Goal: Information Seeking & Learning: Learn about a topic

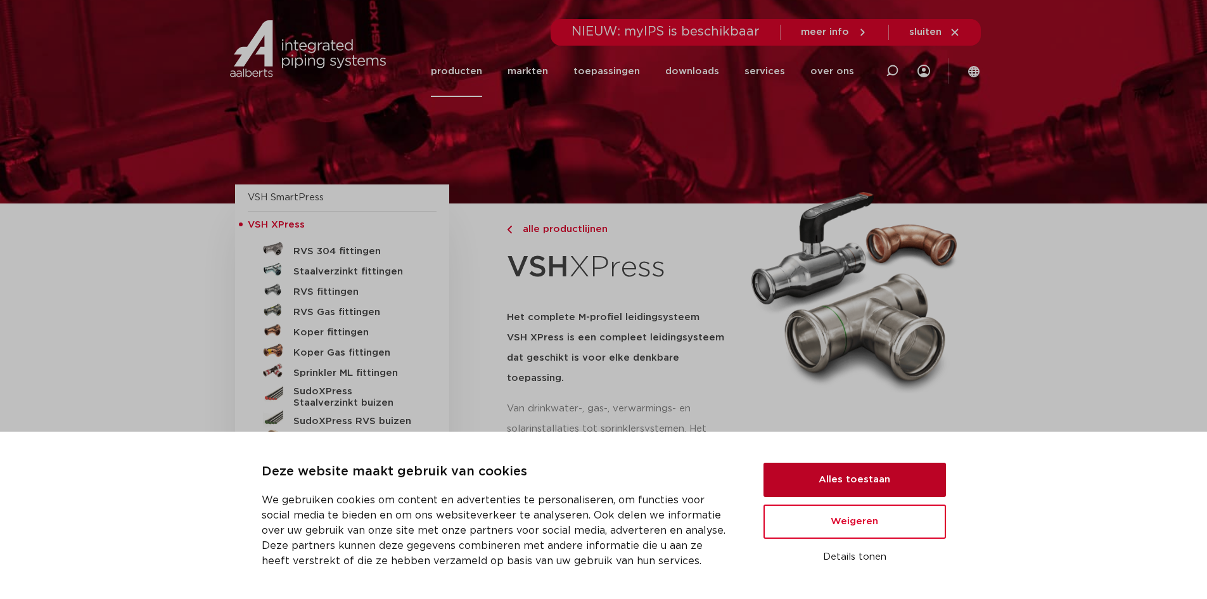
click at [878, 481] on button "Alles toestaan" at bounding box center [855, 480] width 182 height 34
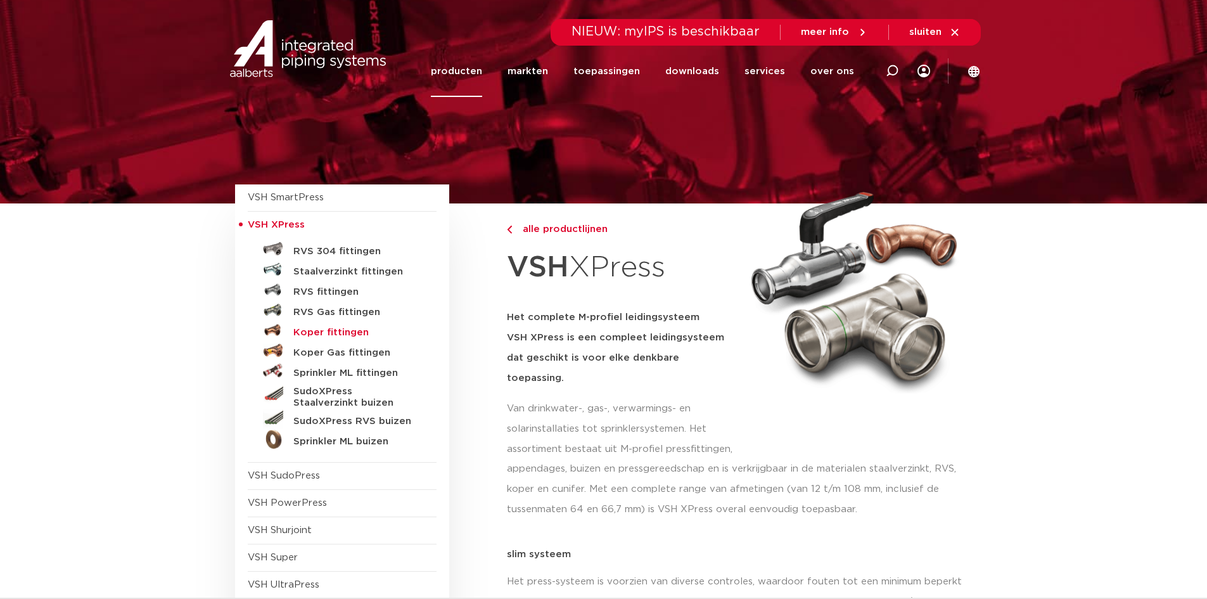
click at [348, 335] on h5 "Koper fittingen" at bounding box center [355, 332] width 125 height 11
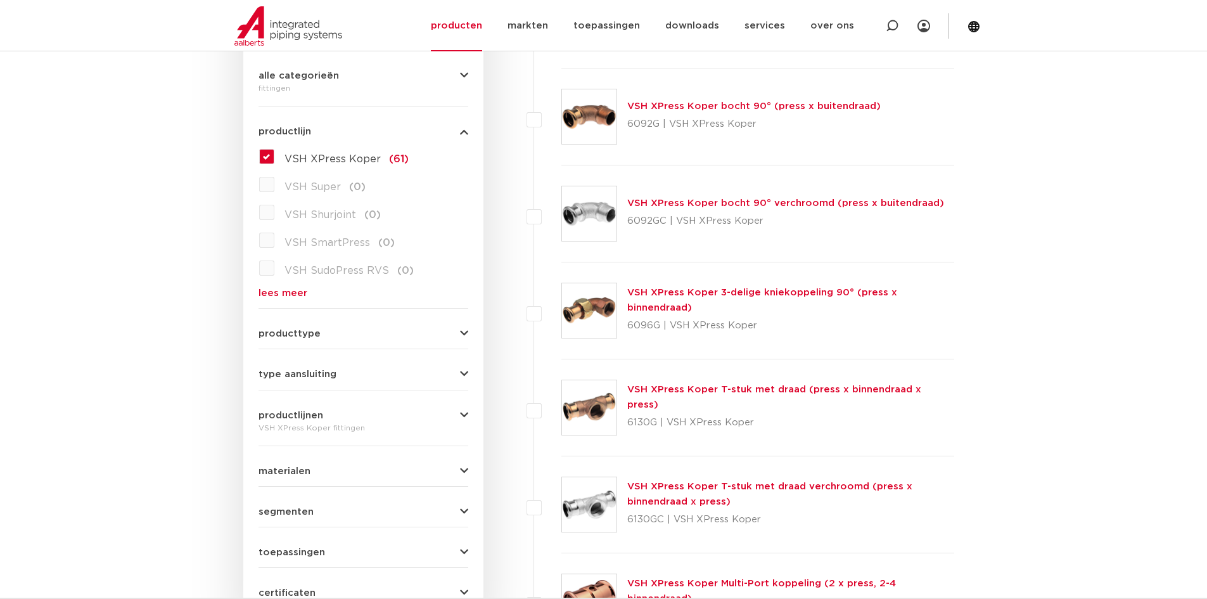
scroll to position [380, 0]
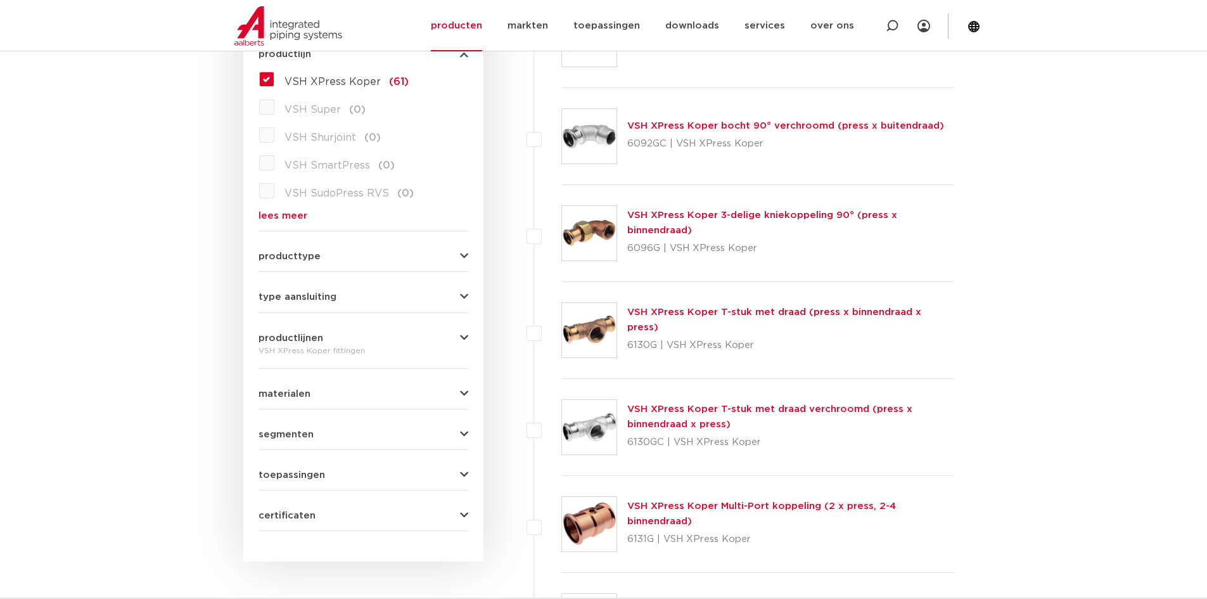
click at [455, 522] on form "zoek op naam of productnummer alle categorieën fittingen fittingen afsluiters b…" at bounding box center [364, 228] width 210 height 606
click at [464, 508] on div "certificaten QB (CSTBat) (38) KIWA (35) DVGW Wasser (34) RISE (55) WRAS (55) DN…" at bounding box center [364, 511] width 210 height 20
click at [460, 519] on icon "button" at bounding box center [464, 516] width 8 height 10
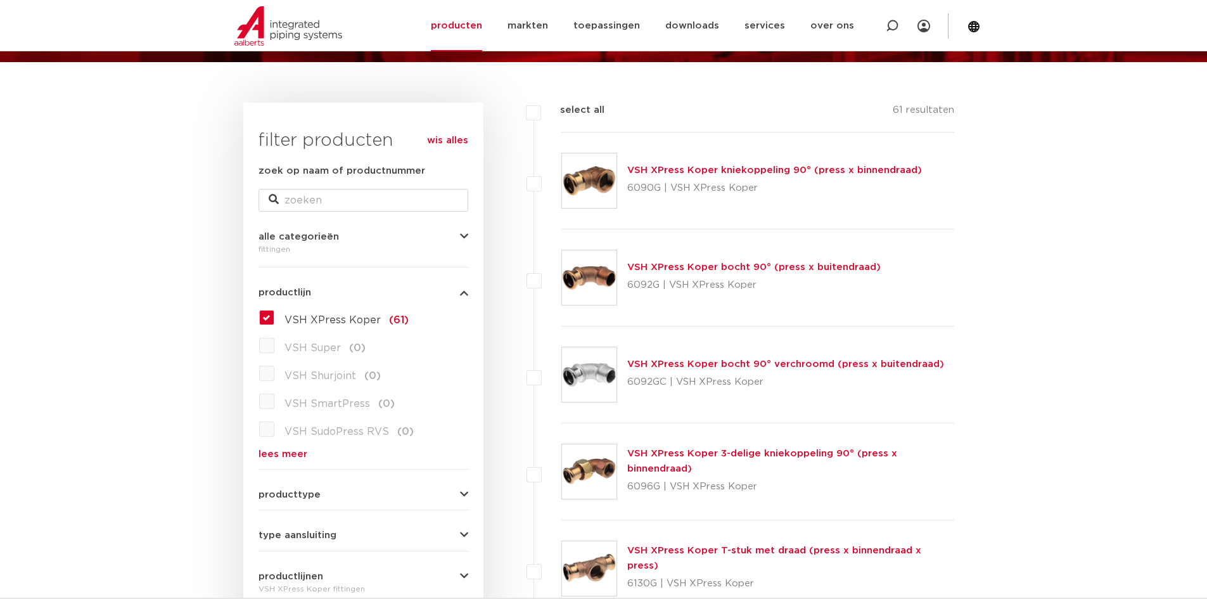
scroll to position [0, 0]
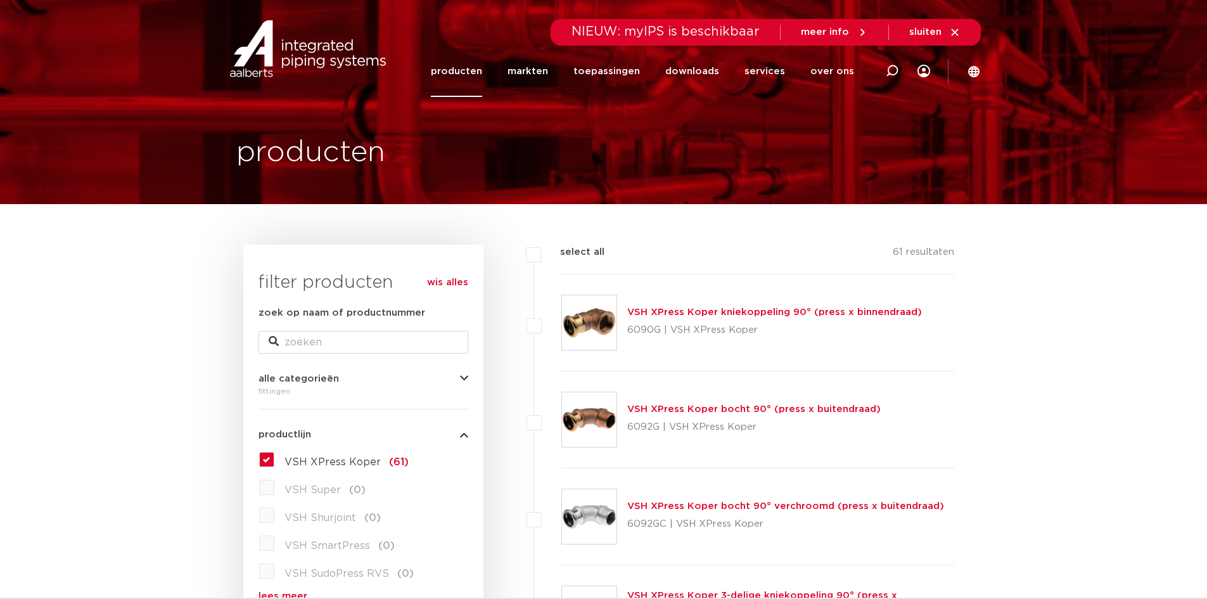
click at [470, 74] on link "producten" at bounding box center [456, 71] width 51 height 51
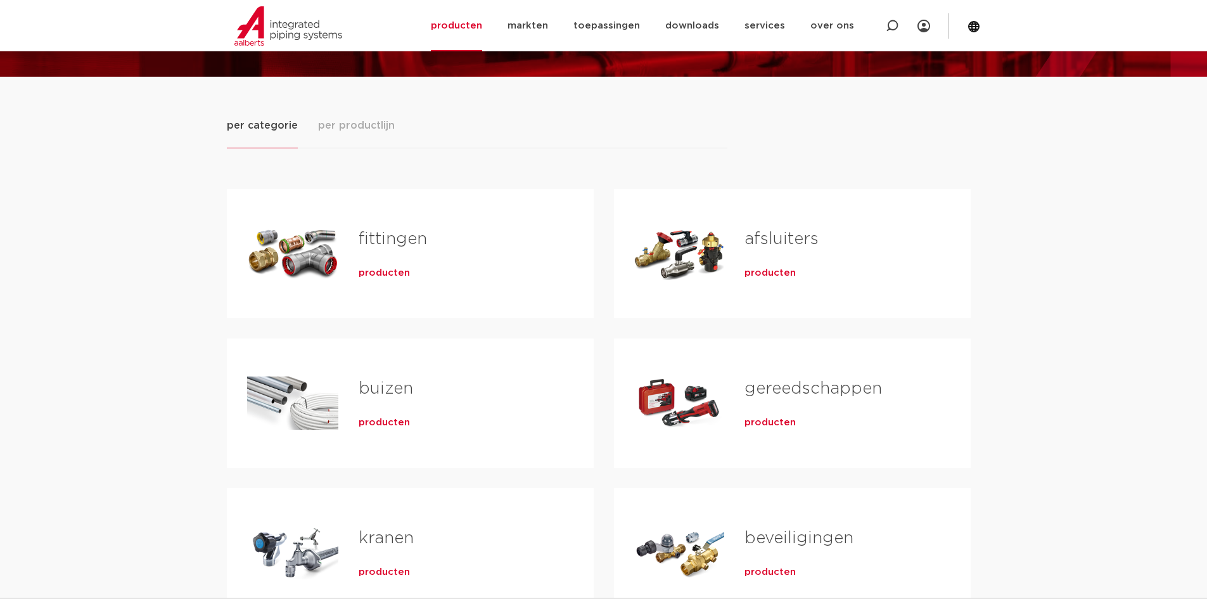
scroll to position [127, 0]
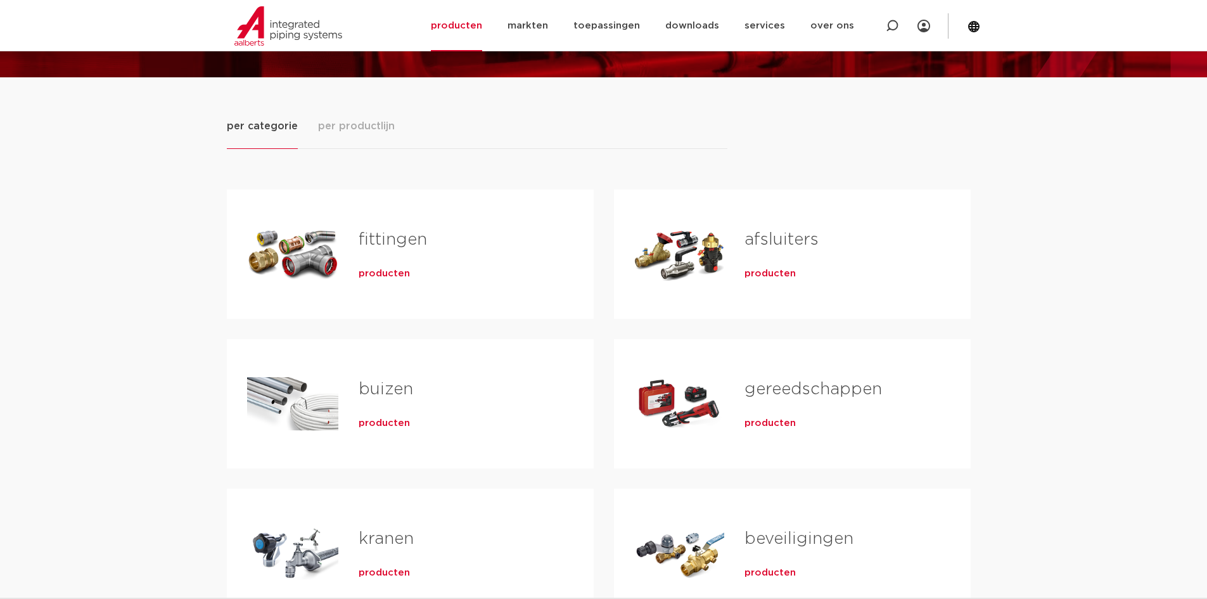
click at [389, 239] on link "fittingen" at bounding box center [393, 239] width 68 height 16
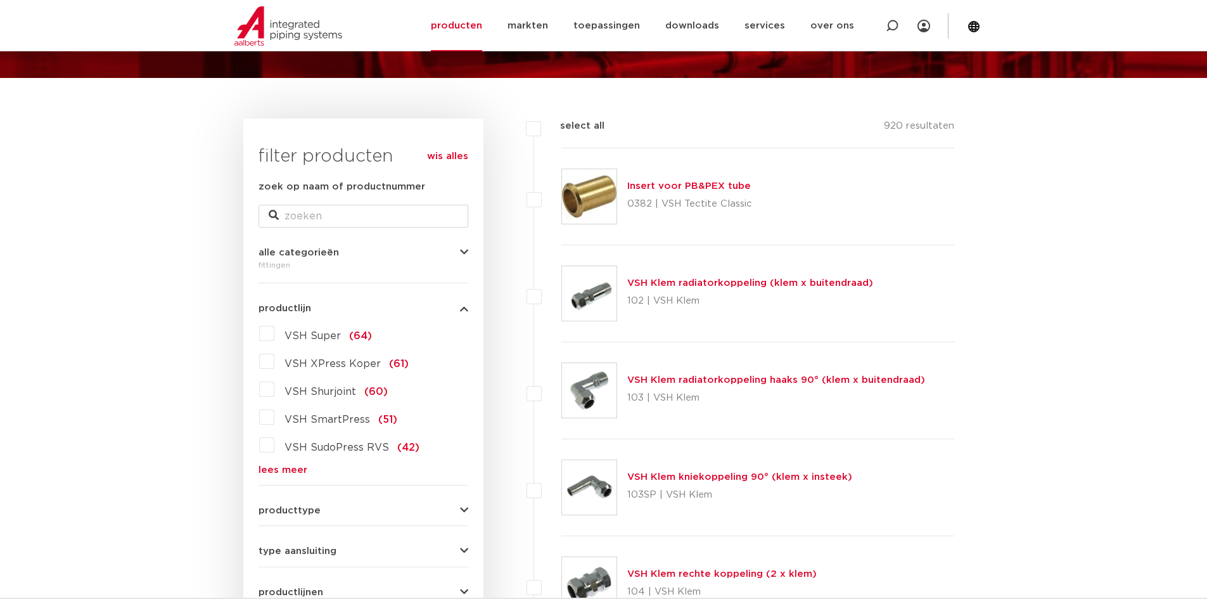
scroll to position [127, 0]
click at [291, 470] on link "lees meer" at bounding box center [364, 469] width 210 height 10
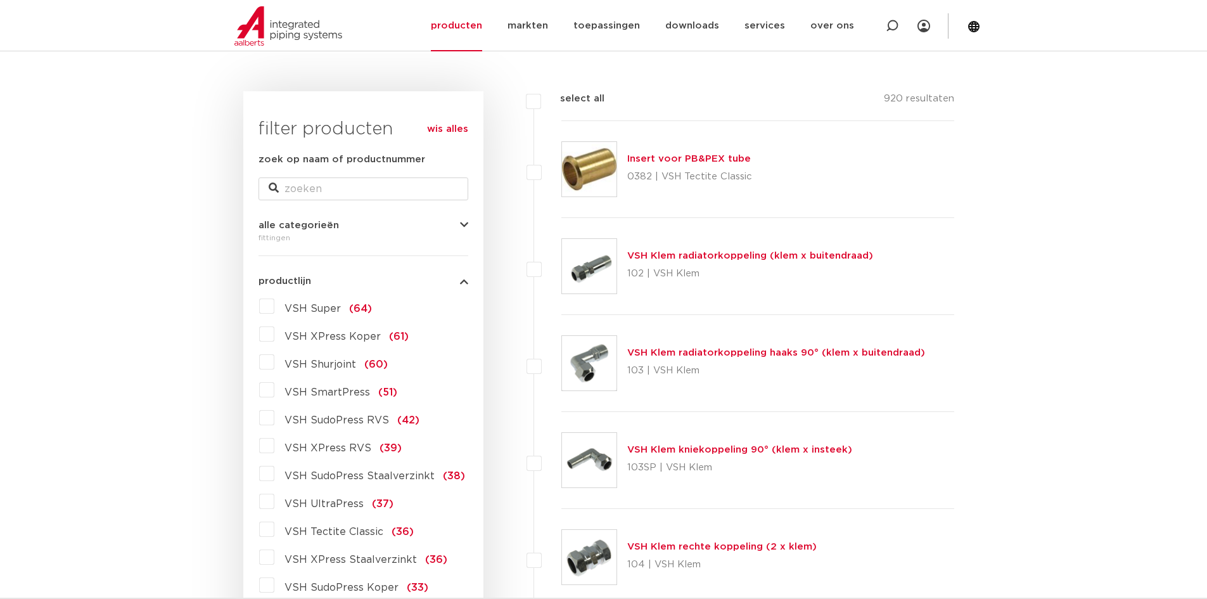
scroll to position [190, 0]
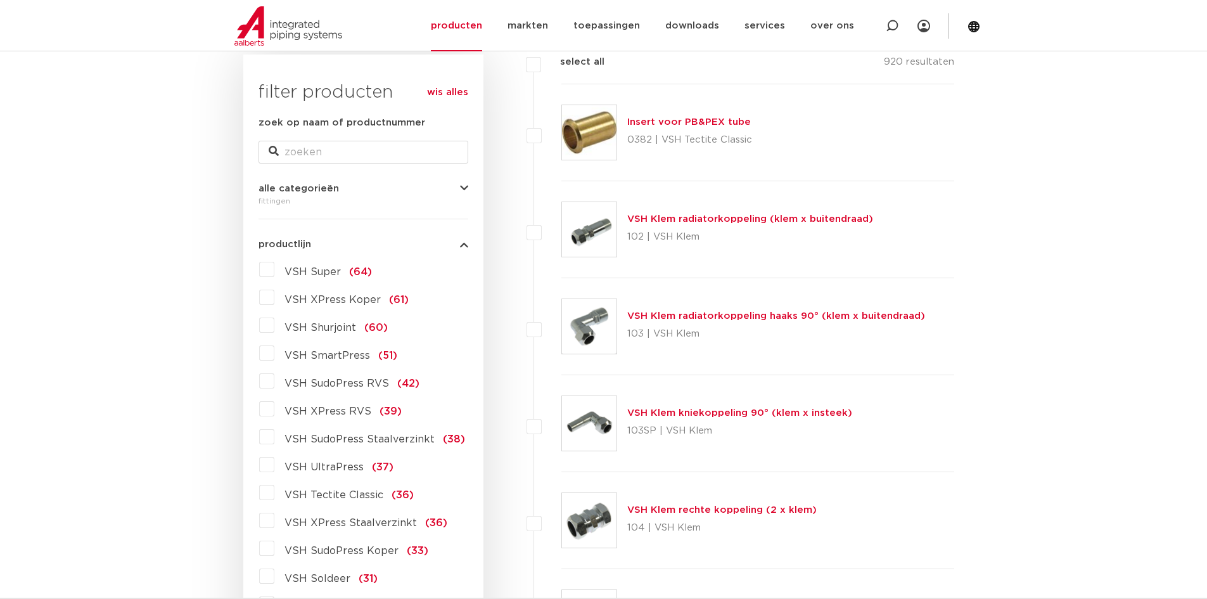
click at [274, 298] on label "VSH XPress Koper (61)" at bounding box center [341, 297] width 134 height 20
click at [0, 0] on input "VSH XPress Koper (61)" at bounding box center [0, 0] width 0 height 0
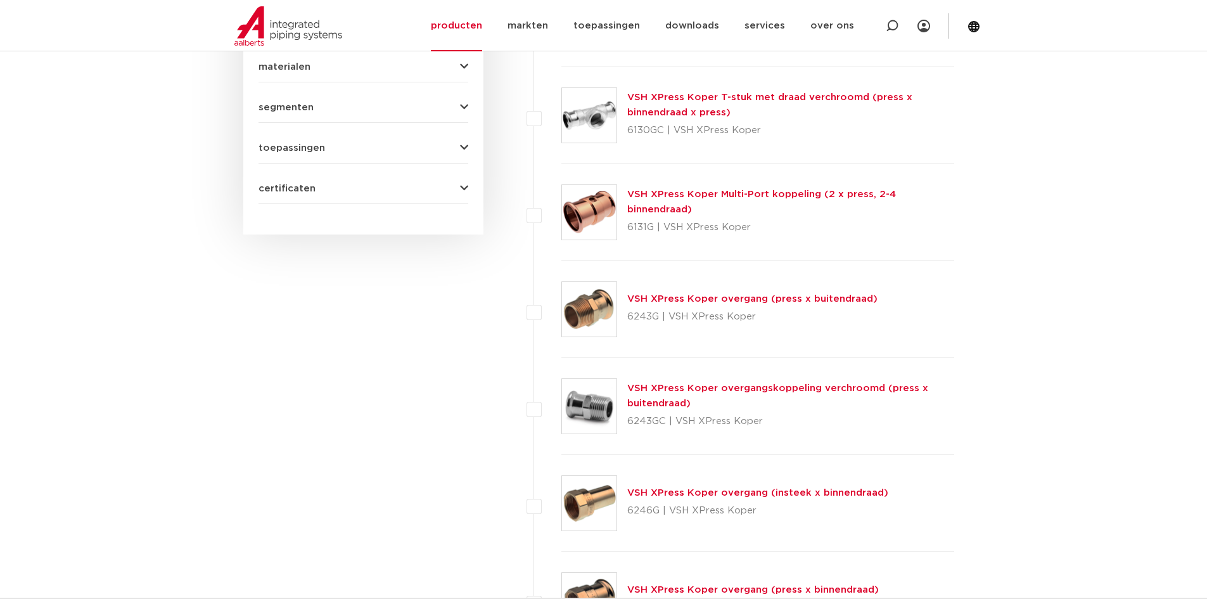
scroll to position [697, 0]
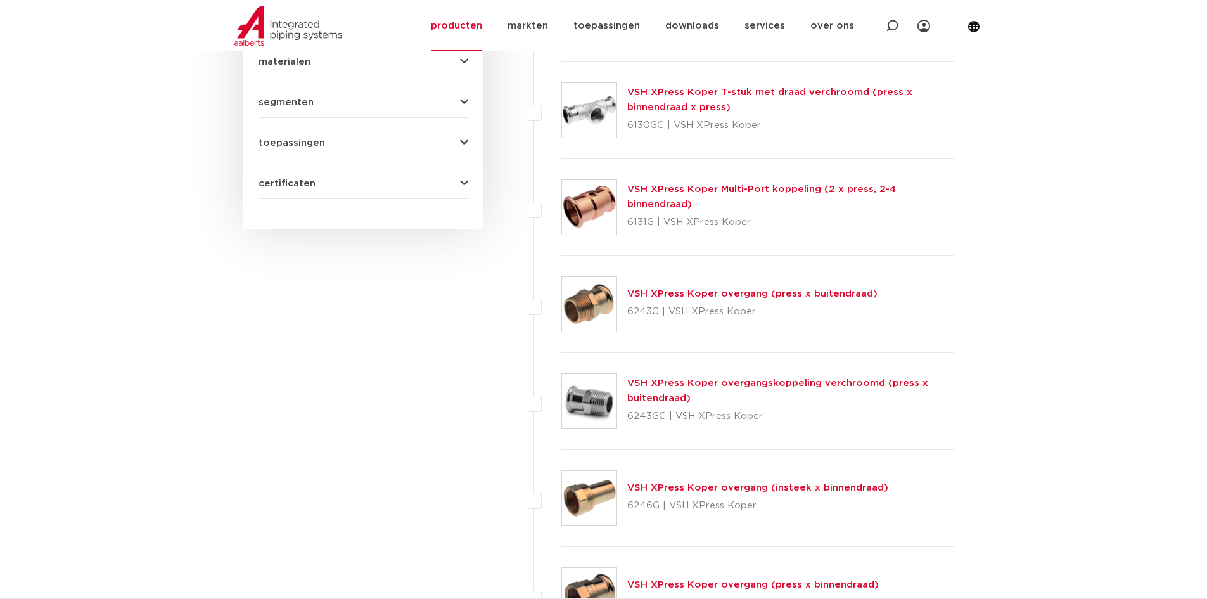
click at [594, 211] on img at bounding box center [589, 207] width 54 height 54
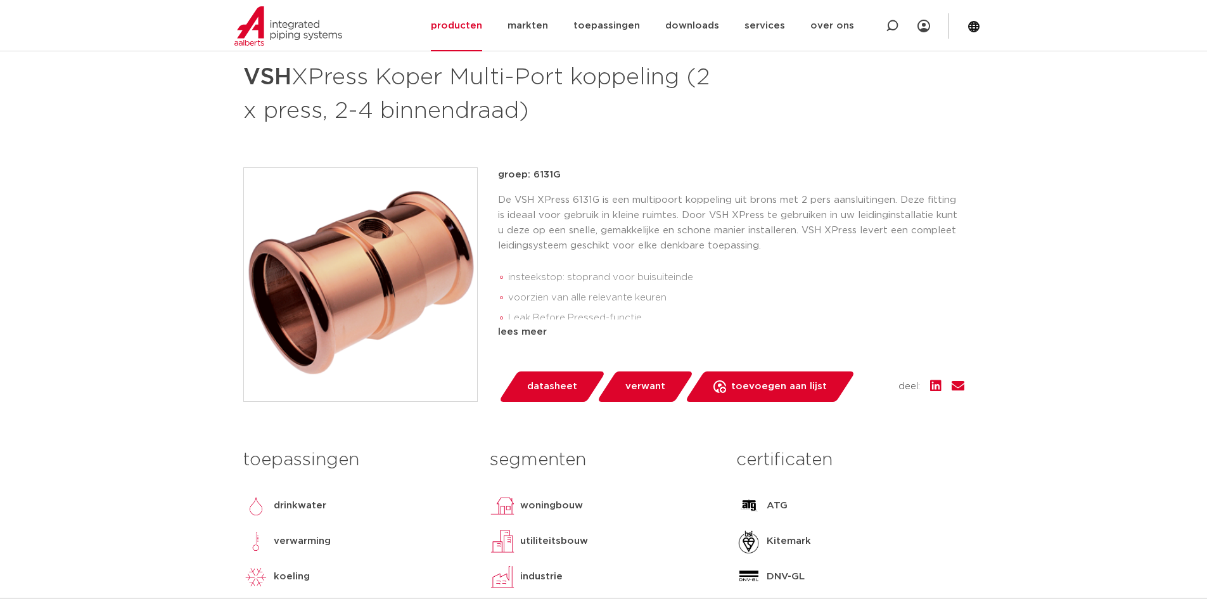
scroll to position [190, 0]
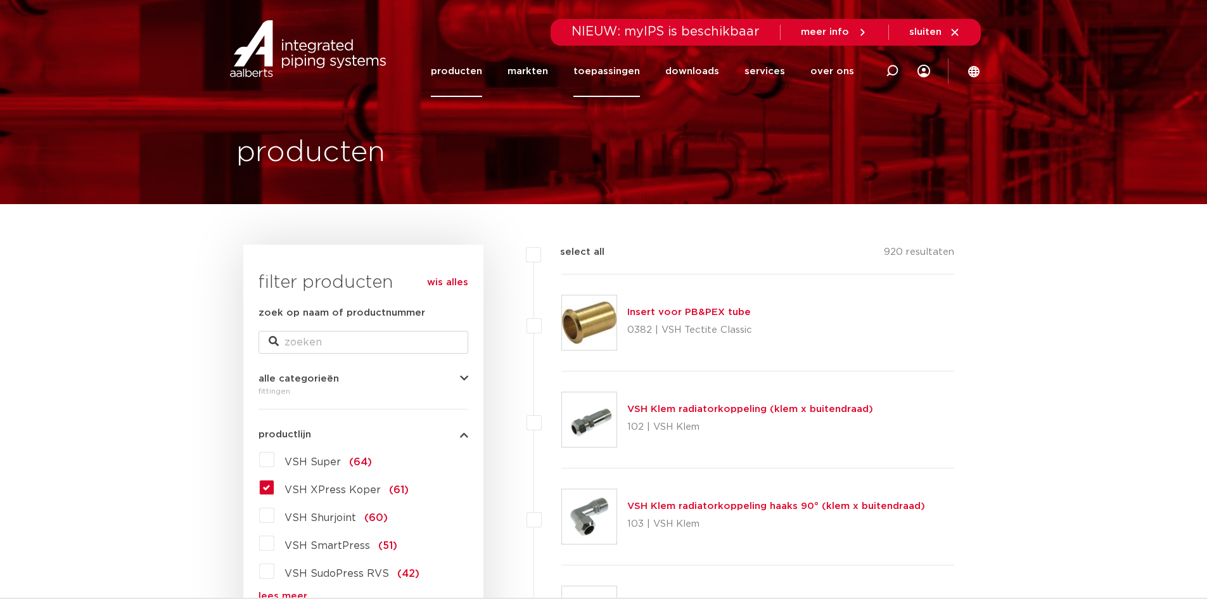
click at [622, 77] on link "toepassingen" at bounding box center [606, 71] width 67 height 51
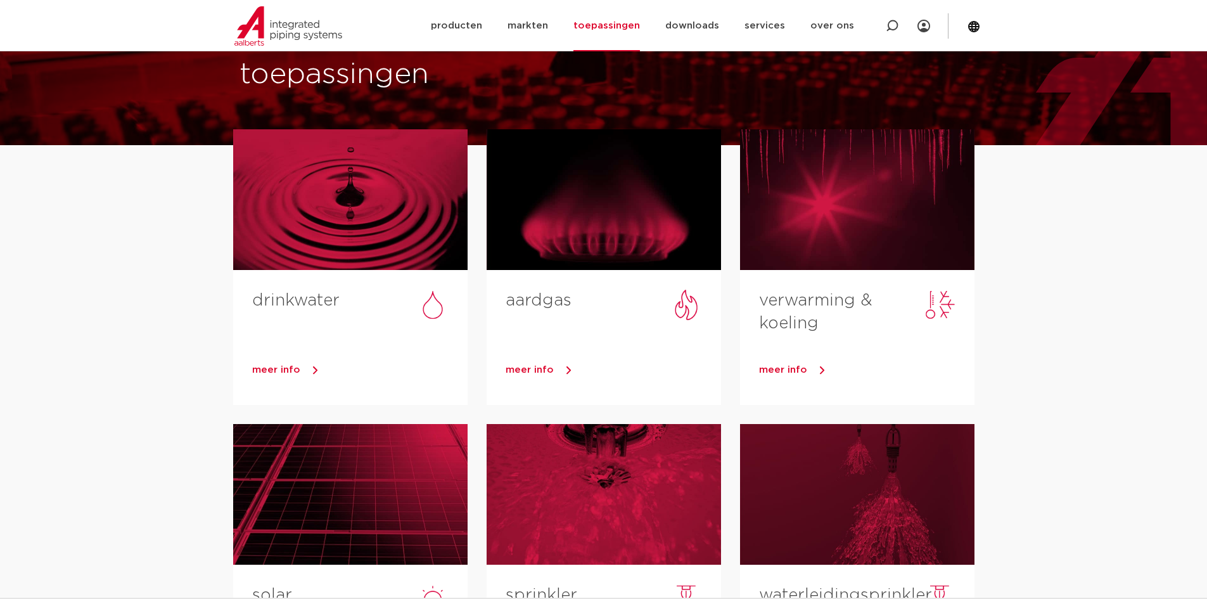
scroll to position [127, 0]
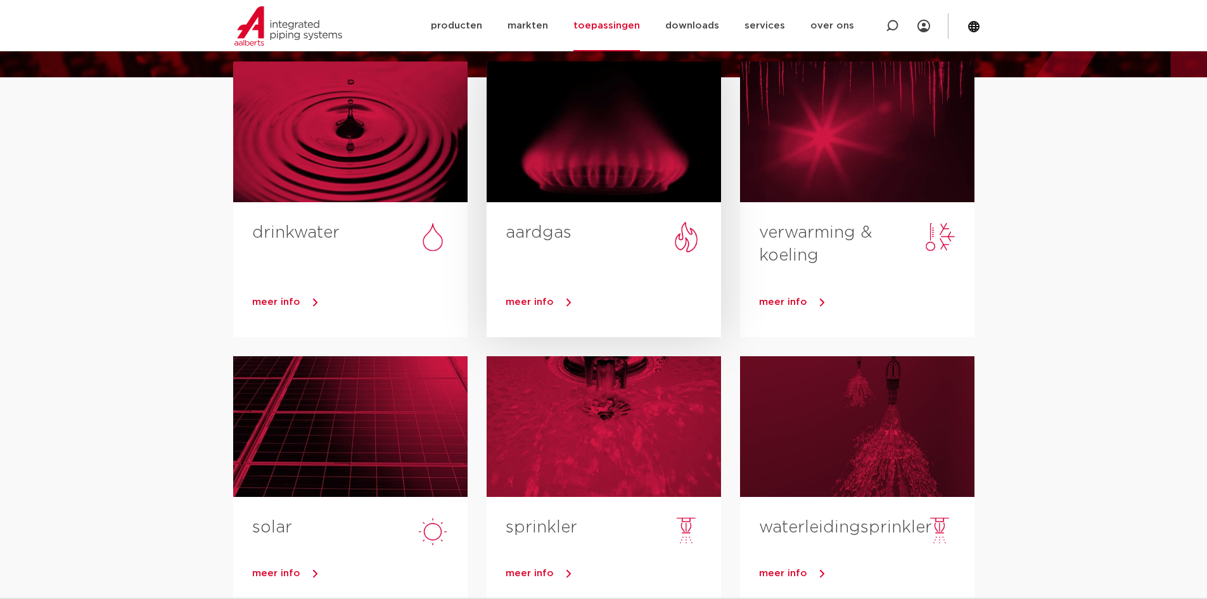
click at [611, 150] on div at bounding box center [604, 131] width 234 height 141
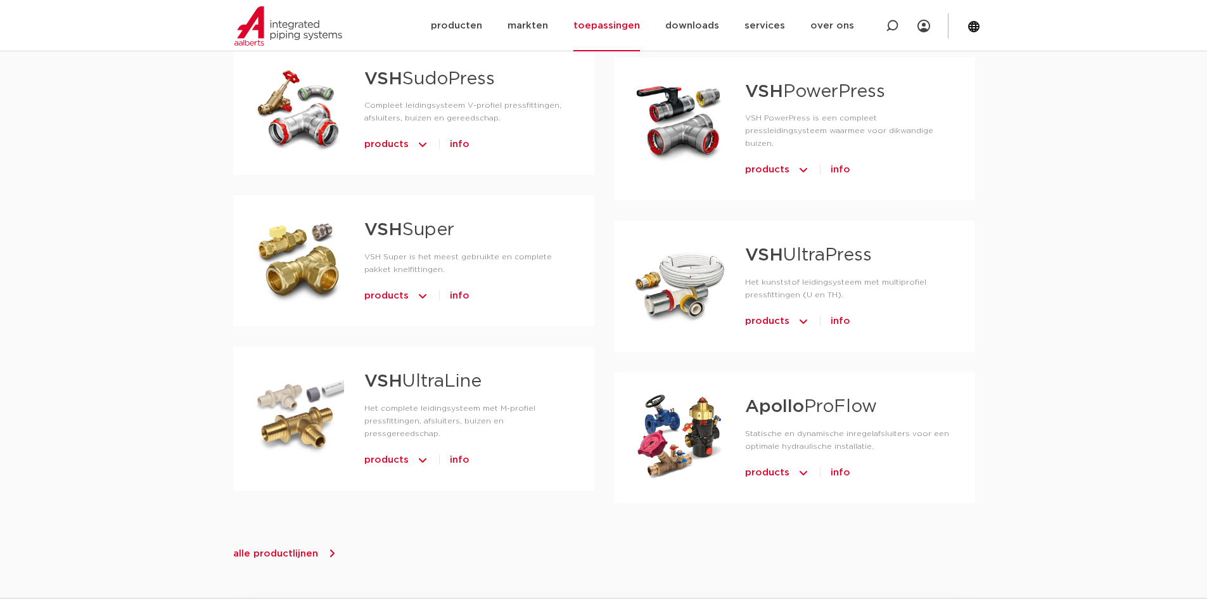
scroll to position [824, 0]
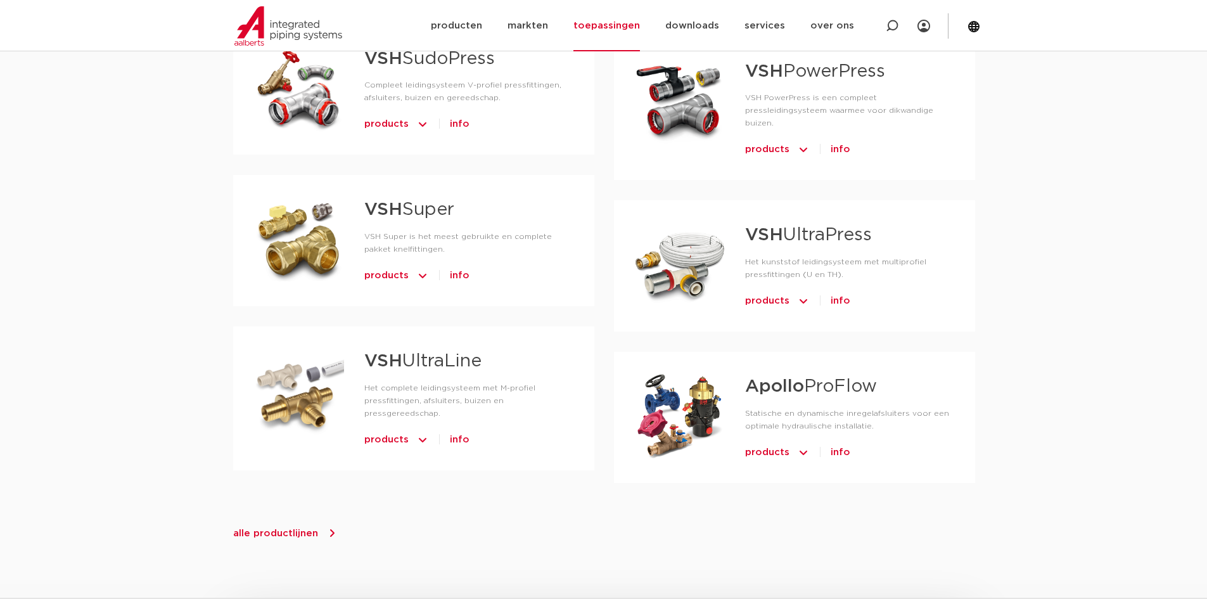
click at [509, 385] on p "Het complete leidingsysteem met M-profiel pressfittingen, afsluiters, buizen en…" at bounding box center [469, 400] width 210 height 38
click at [460, 367] on link "VSH UltraLine" at bounding box center [422, 361] width 117 height 18
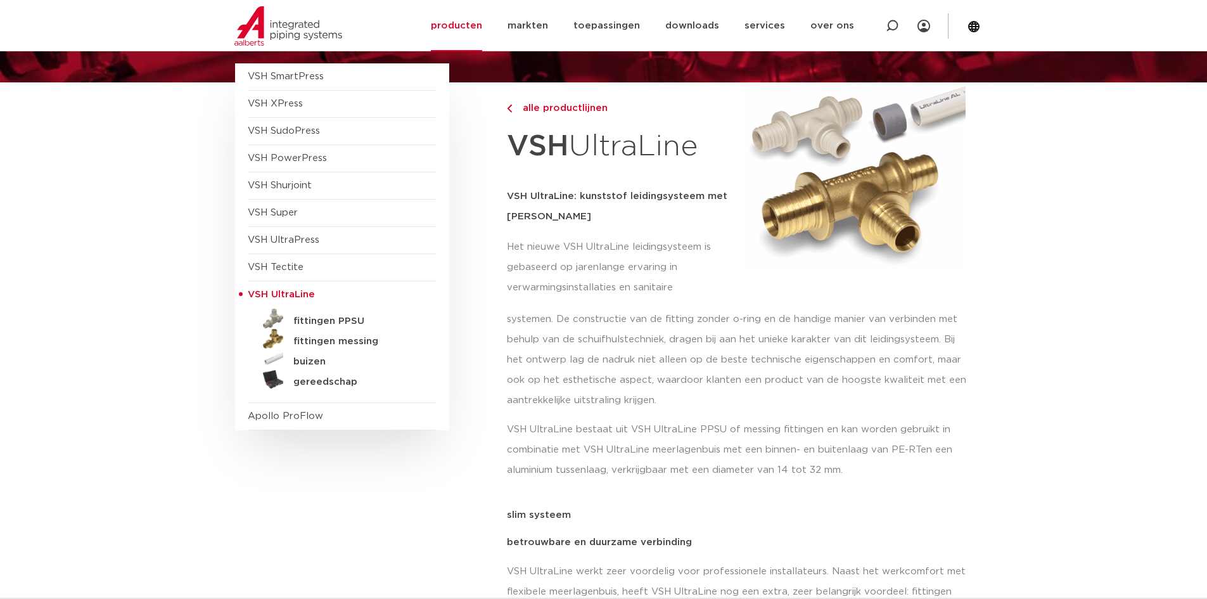
scroll to position [127, 0]
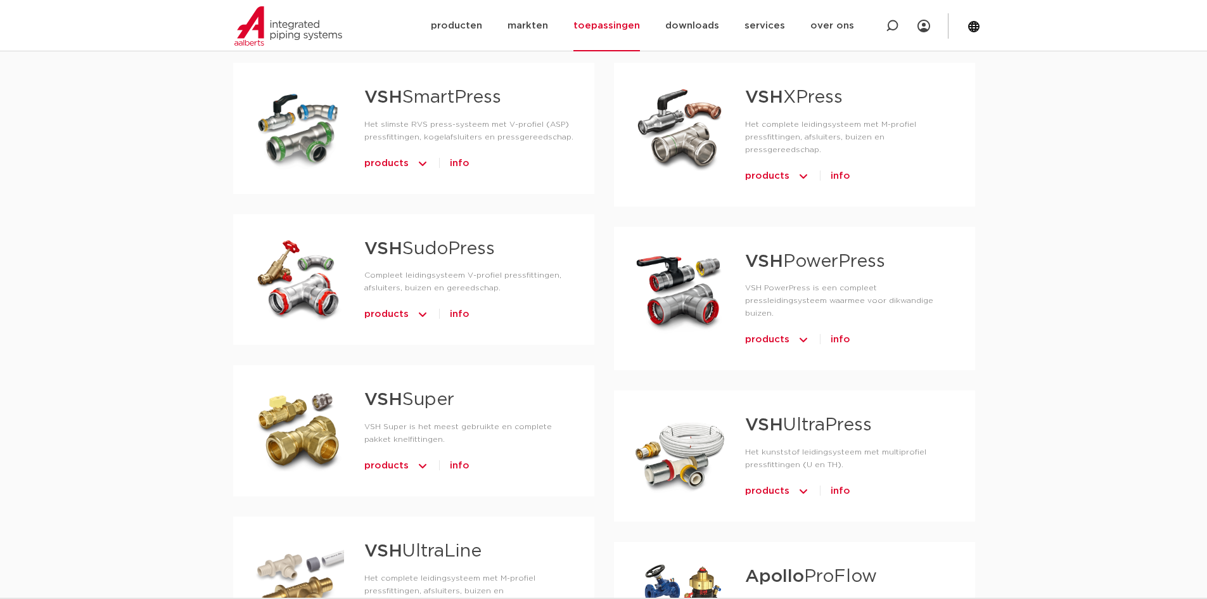
scroll to position [760, 0]
